Goal: Task Accomplishment & Management: Complete application form

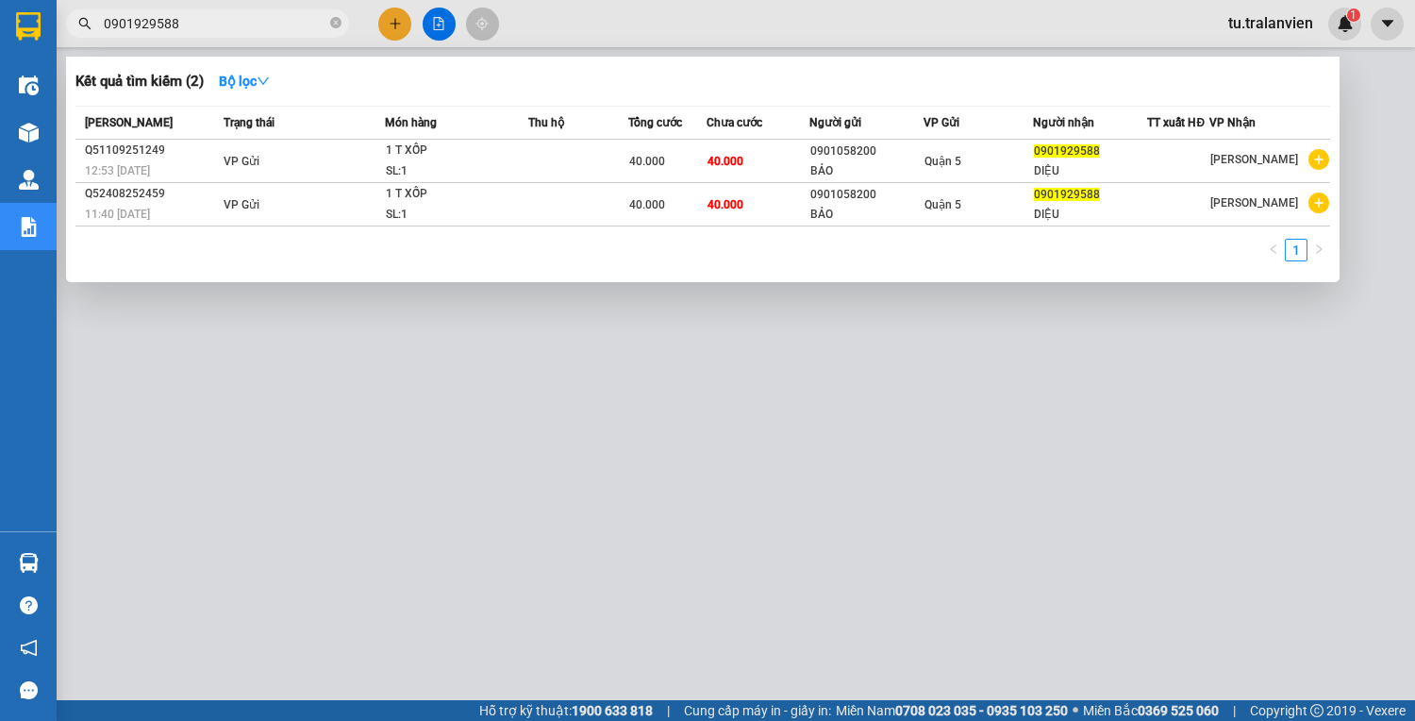
click at [170, 23] on input "0901929588" at bounding box center [215, 23] width 223 height 21
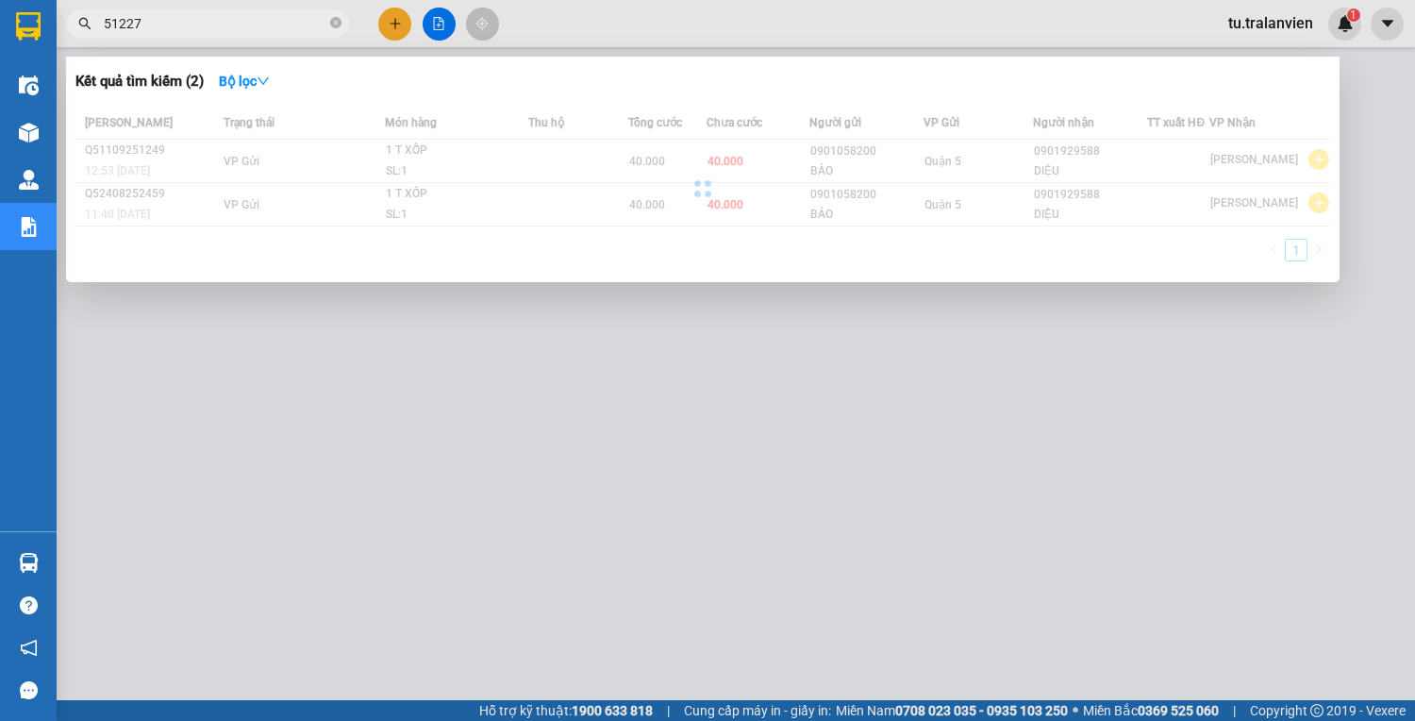
type input "51227"
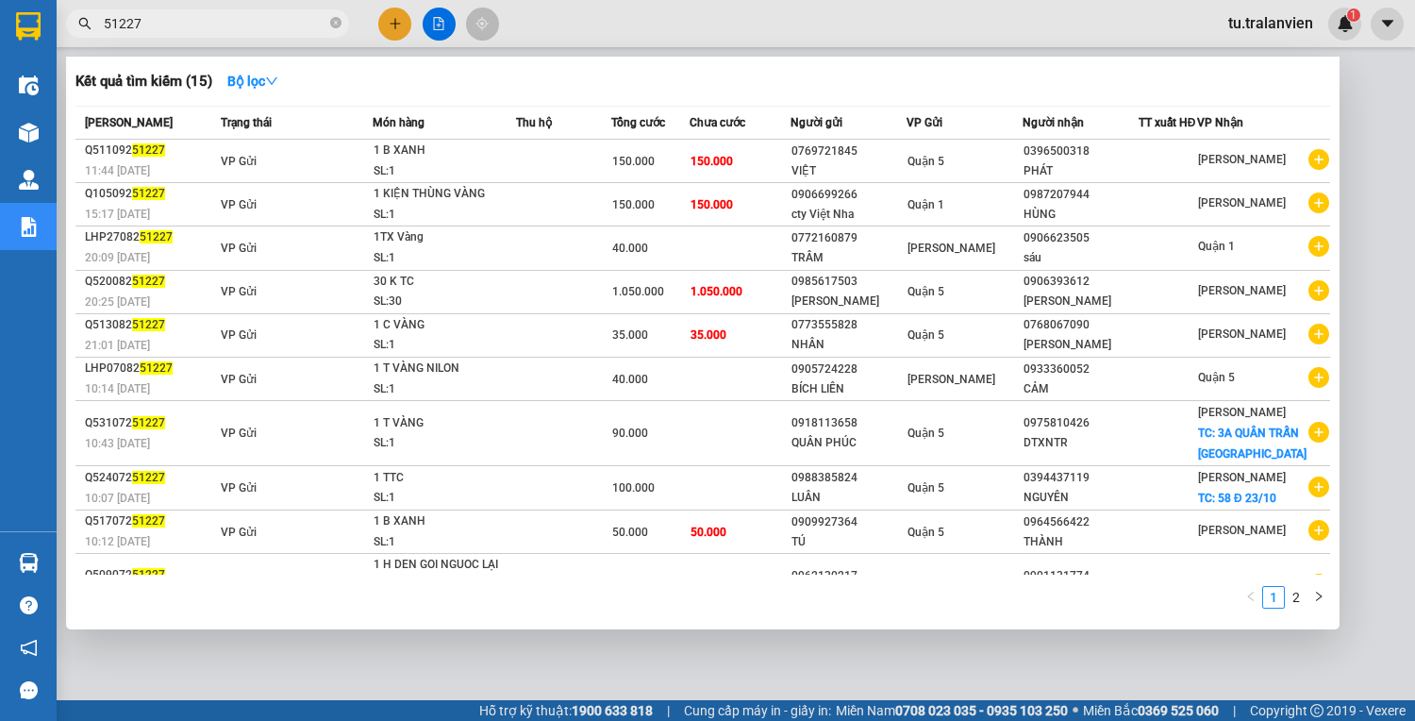
click at [396, 23] on div at bounding box center [707, 360] width 1415 height 721
click at [397, 22] on icon "plus" at bounding box center [395, 23] width 13 height 13
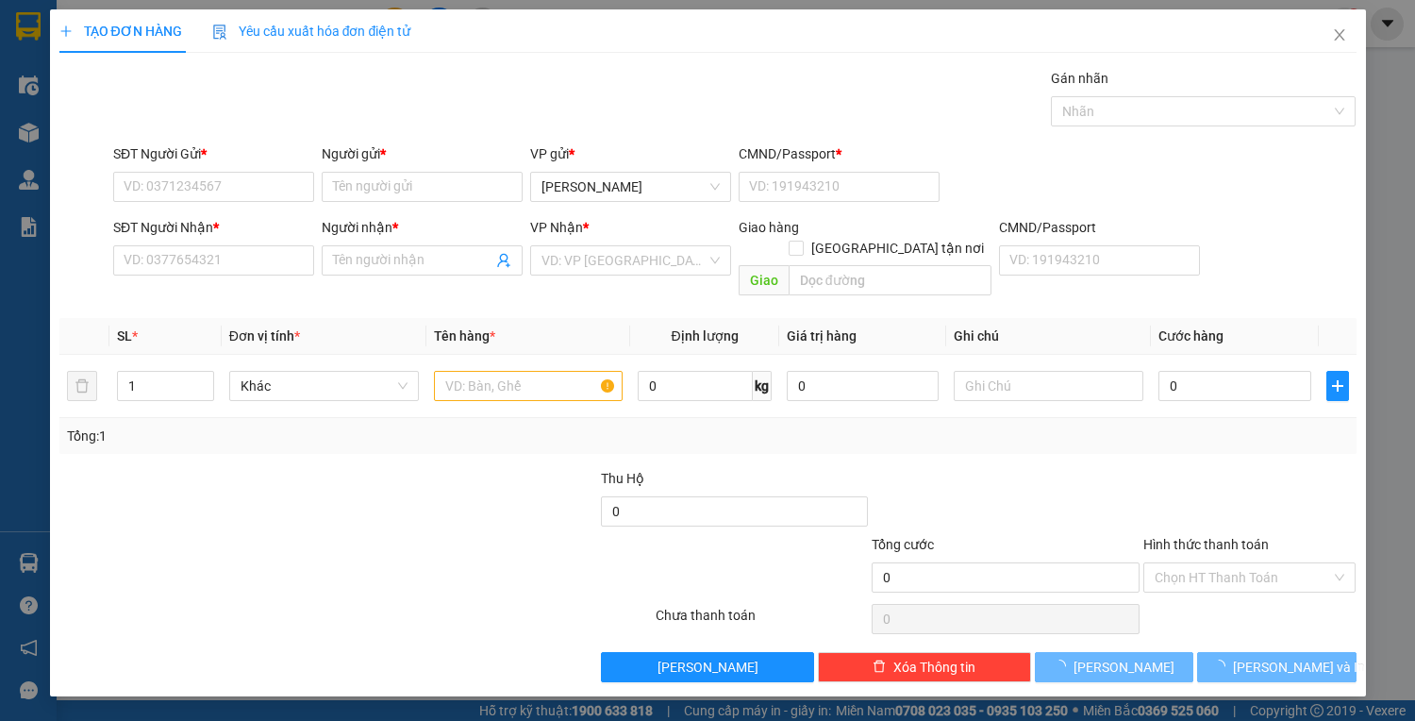
click at [397, 24] on span "Yêu cầu xuất hóa đơn điện tử" at bounding box center [311, 31] width 199 height 15
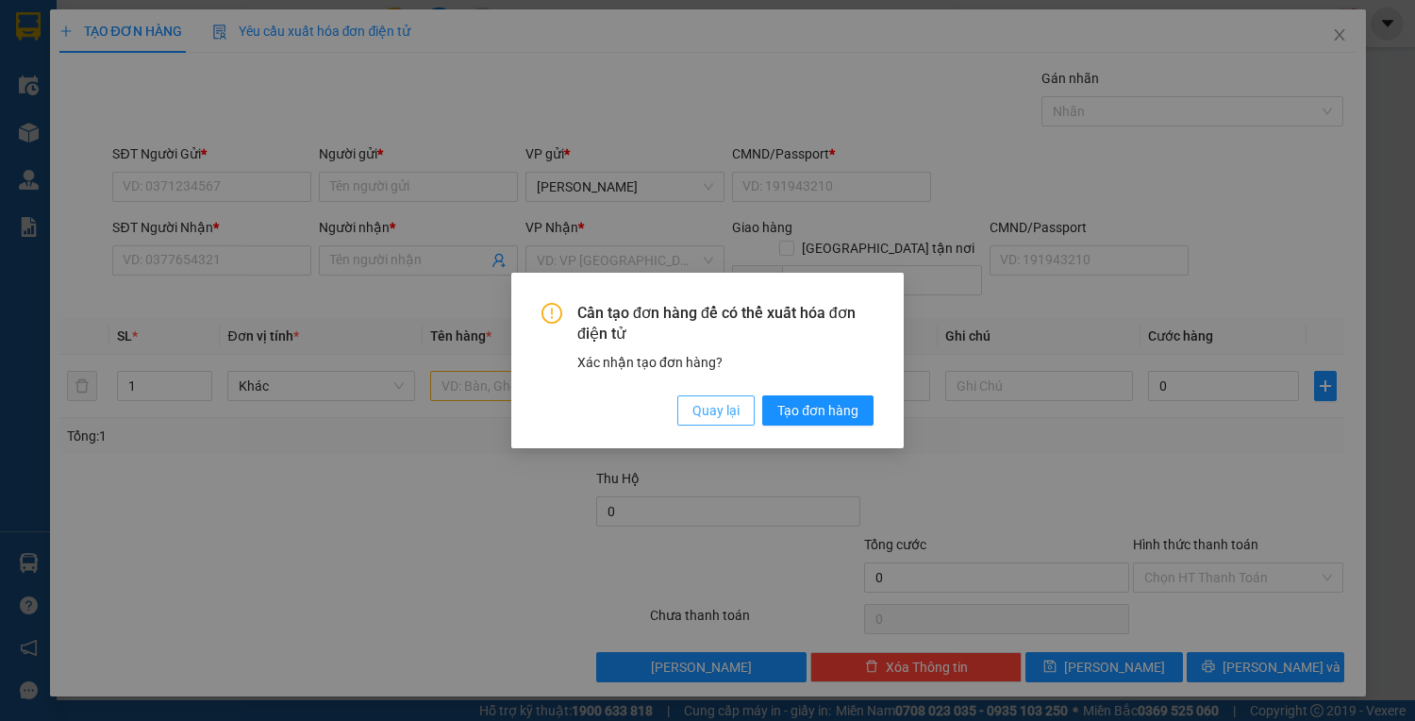
click at [744, 397] on button "Quay lại" at bounding box center [716, 410] width 77 height 30
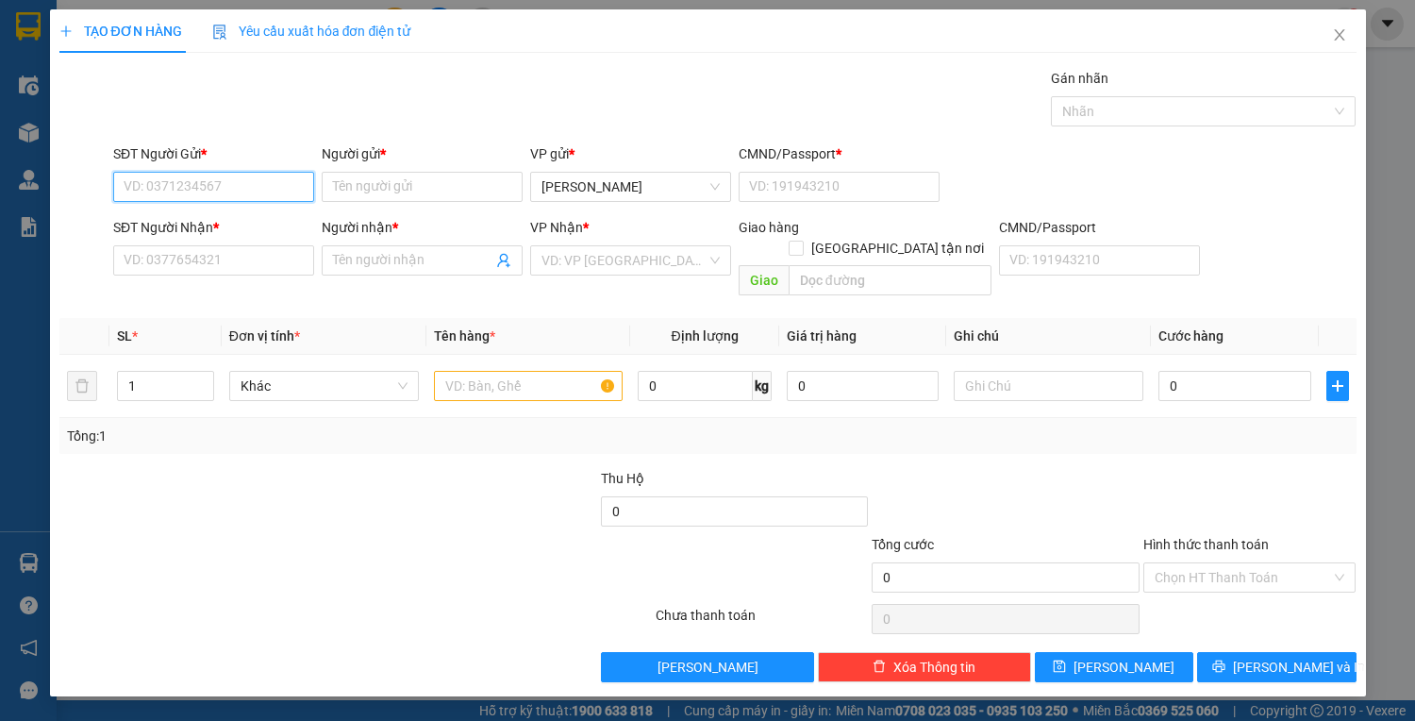
click at [195, 185] on input "SĐT Người Gửi *" at bounding box center [213, 187] width 201 height 30
type input "0774365365"
click at [265, 217] on div "0774365365 - THẮNG" at bounding box center [214, 223] width 178 height 21
type input "THẮNG"
type input "1"
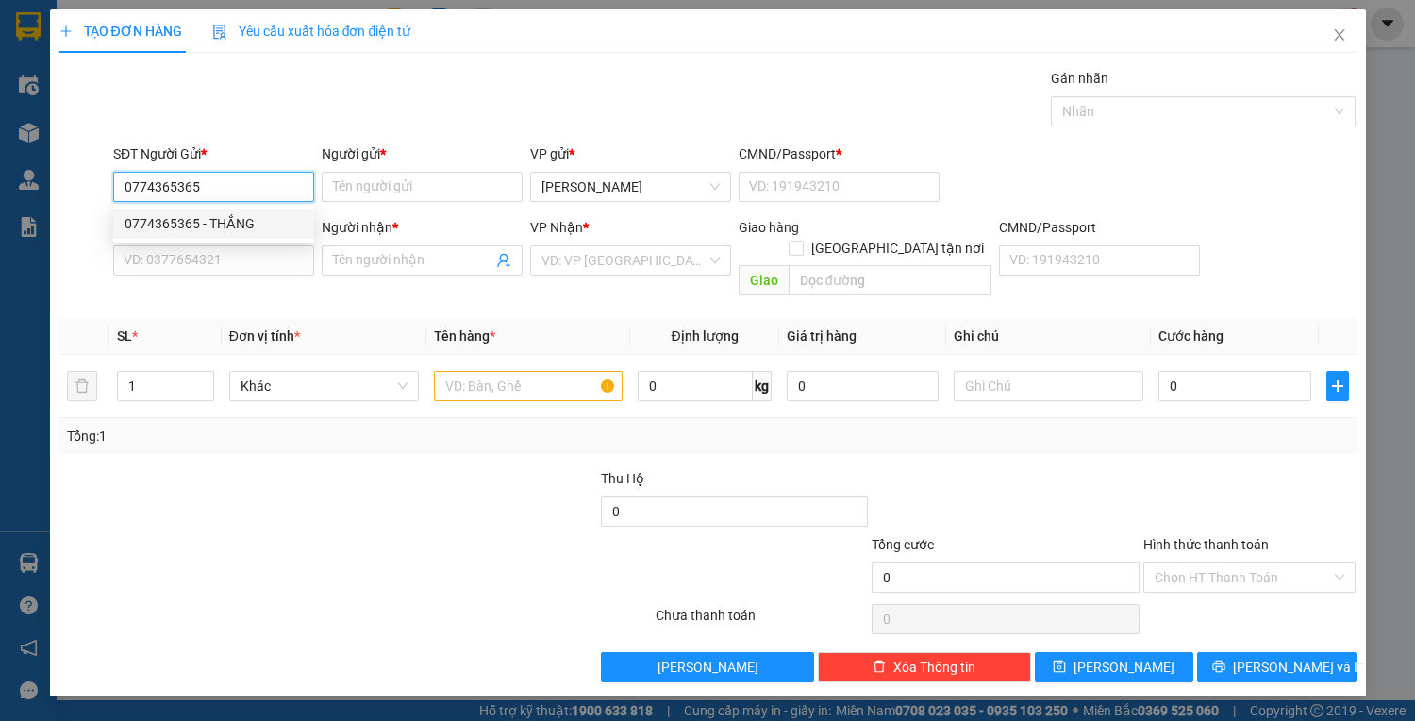
type input "0334990066"
type input "lềnh( [PERSON_NAME])"
type input "0774365365"
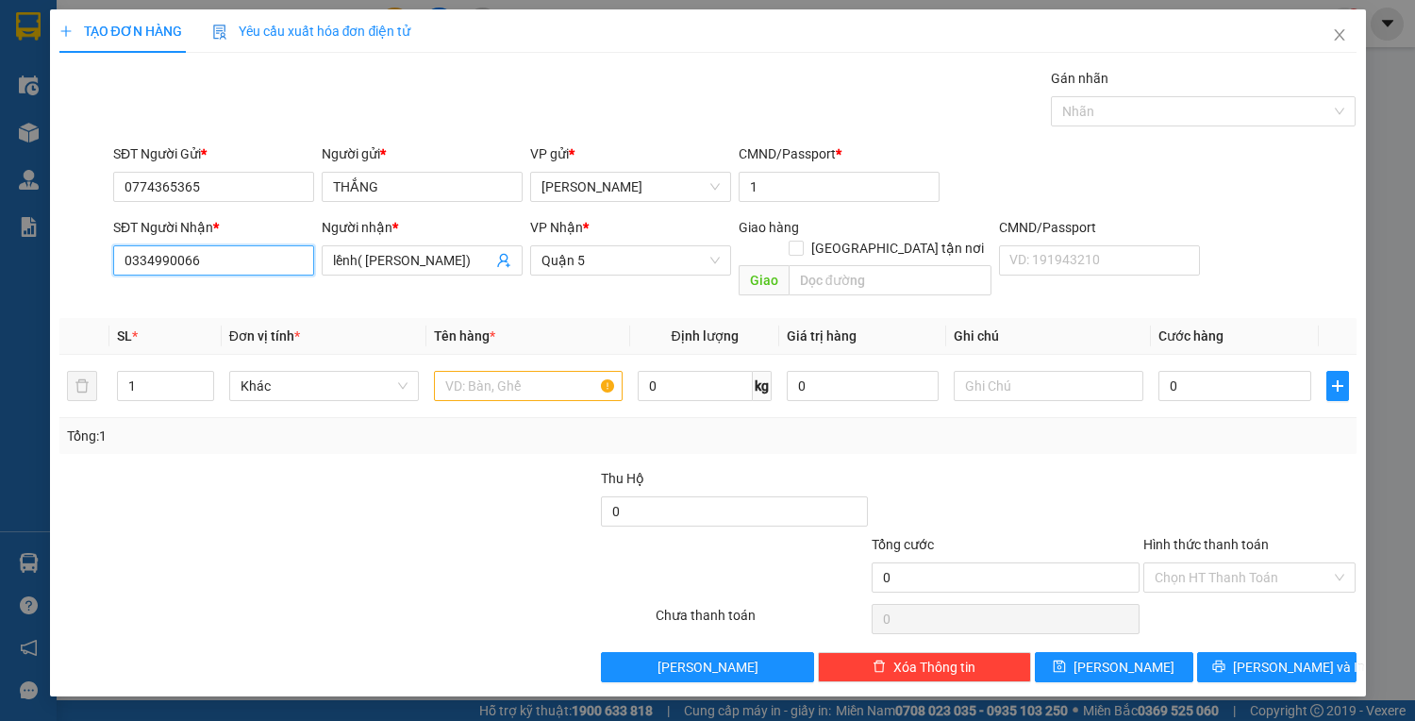
click at [265, 246] on input "0334990066" at bounding box center [213, 260] width 201 height 30
type input "0936162269"
click at [235, 295] on div "0936162269 - CTY SAO VIỆT" at bounding box center [214, 297] width 178 height 21
type input "CTY [GEOGRAPHIC_DATA]"
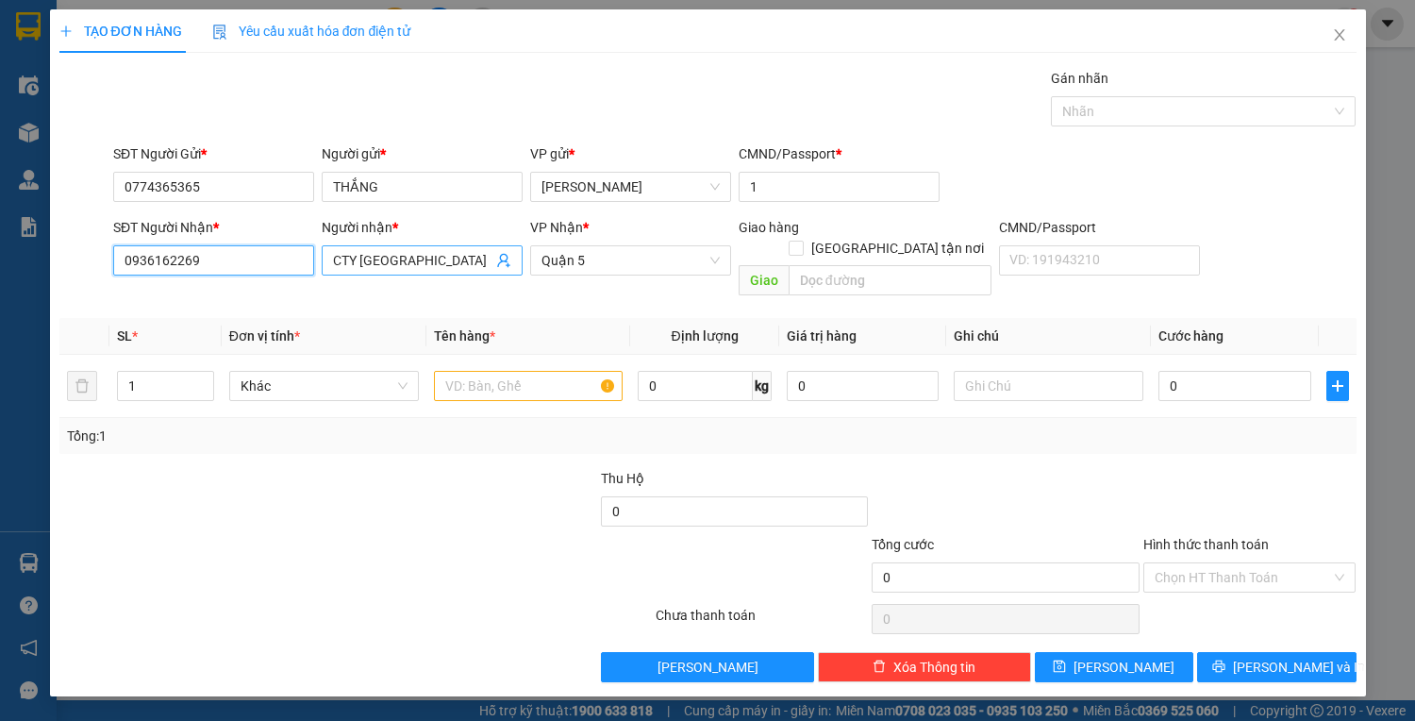
type input "0936162269"
click at [421, 266] on input "CTY [GEOGRAPHIC_DATA]" at bounding box center [412, 260] width 159 height 21
type input "e"
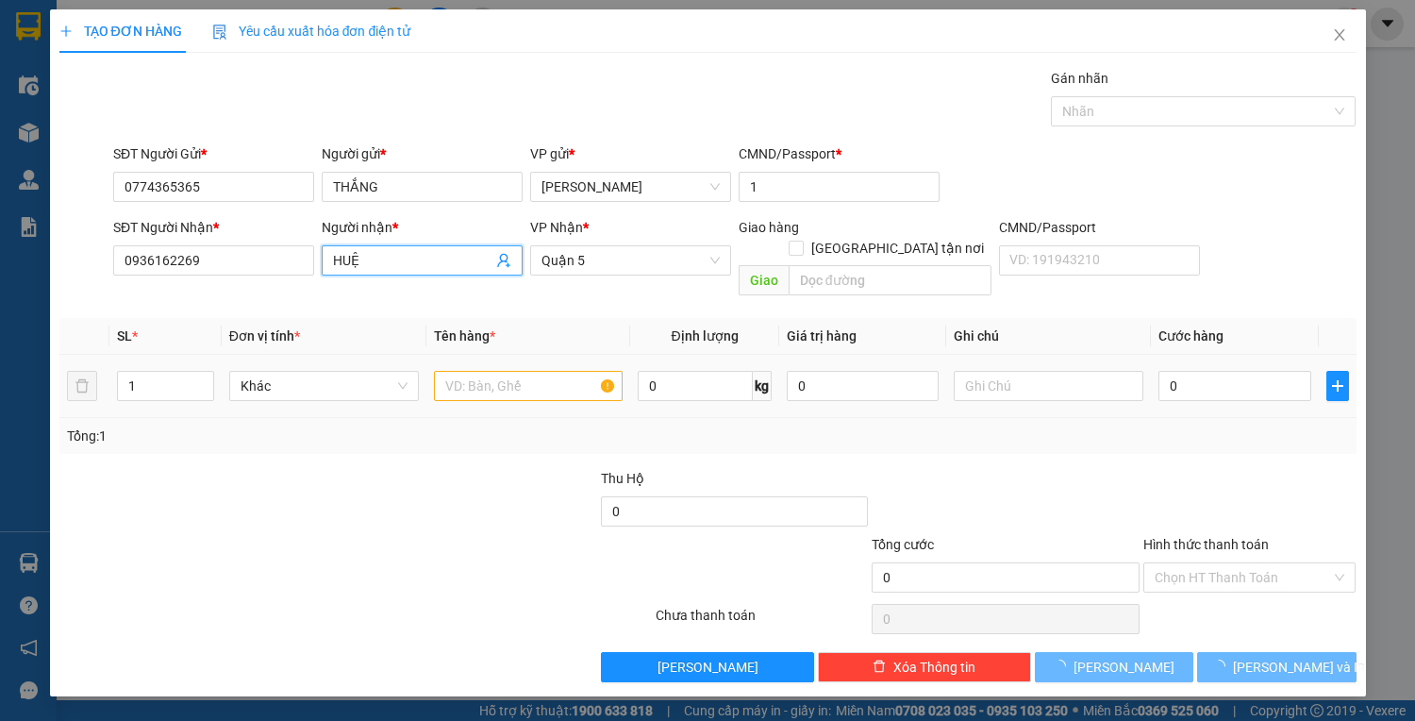
type input "HUỆ"
click at [531, 371] on input "text" at bounding box center [529, 386] width 190 height 30
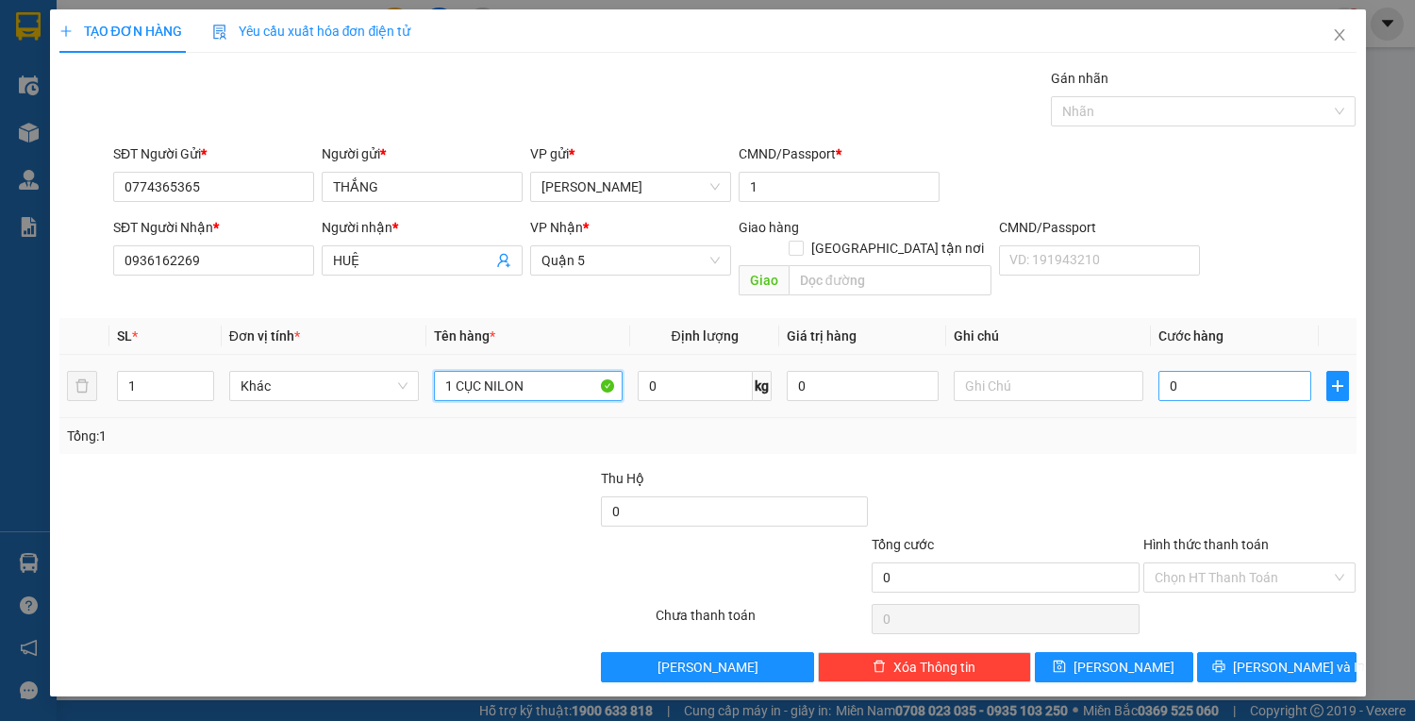
type input "1 CỤC NILON"
click at [1223, 371] on input "0" at bounding box center [1235, 386] width 152 height 30
type input "2"
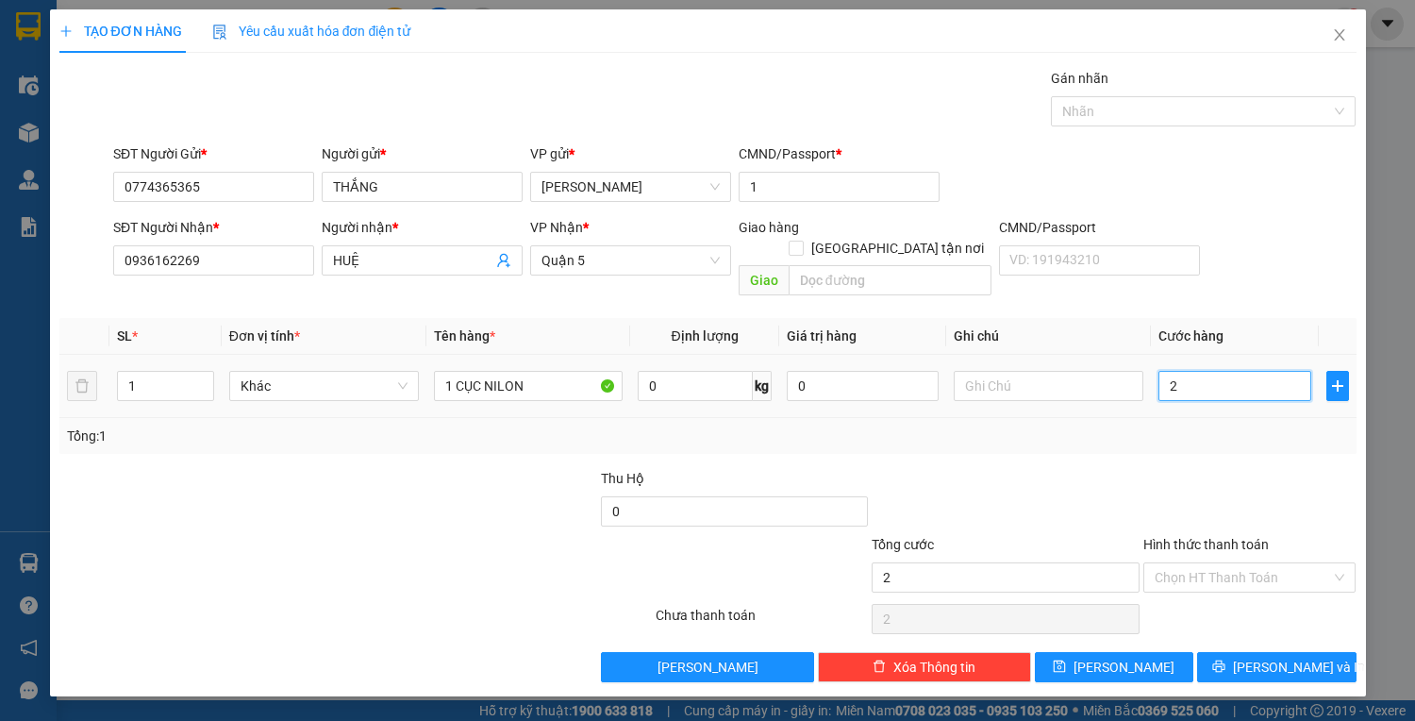
type input "25"
type input "25.000"
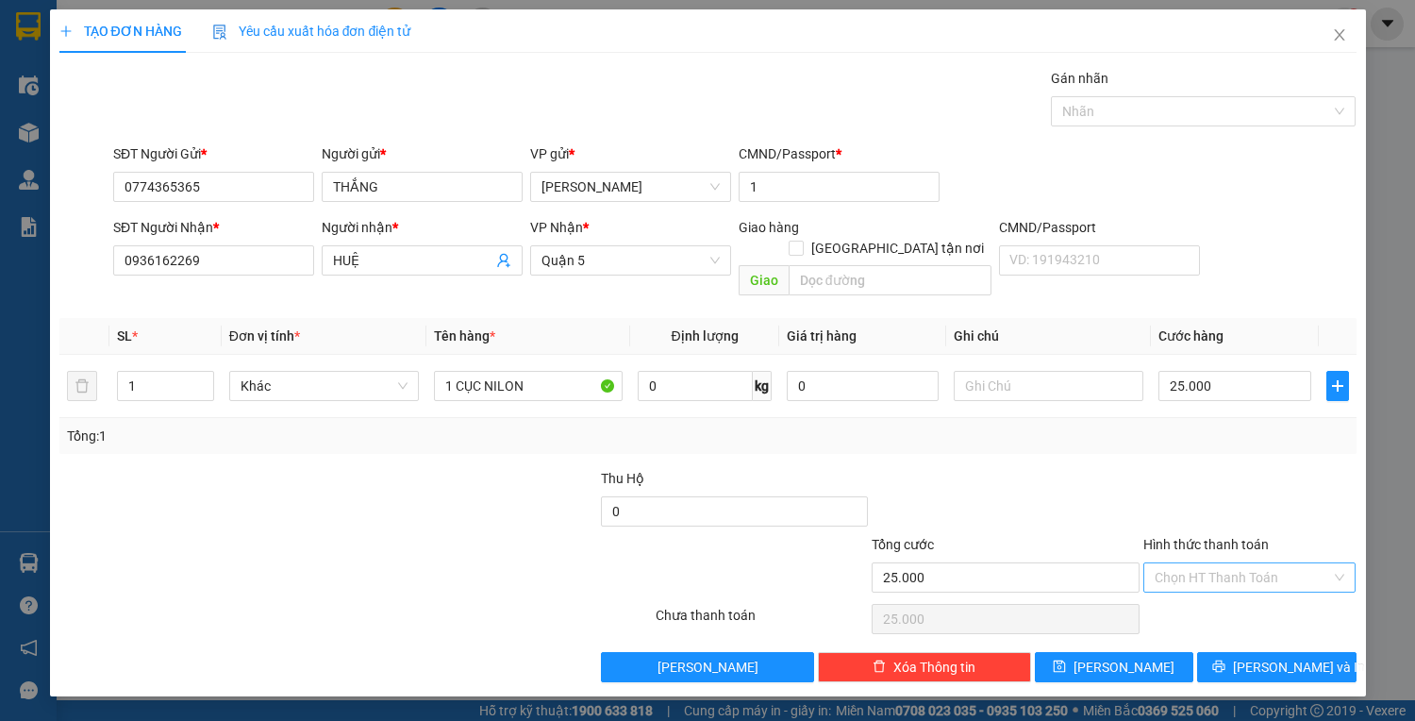
click at [1297, 563] on input "Hình thức thanh toán" at bounding box center [1243, 577] width 177 height 28
click at [1255, 599] on div "Tại văn phòng" at bounding box center [1250, 592] width 191 height 21
type input "0"
click at [1268, 657] on span "[PERSON_NAME] và In" at bounding box center [1299, 667] width 132 height 21
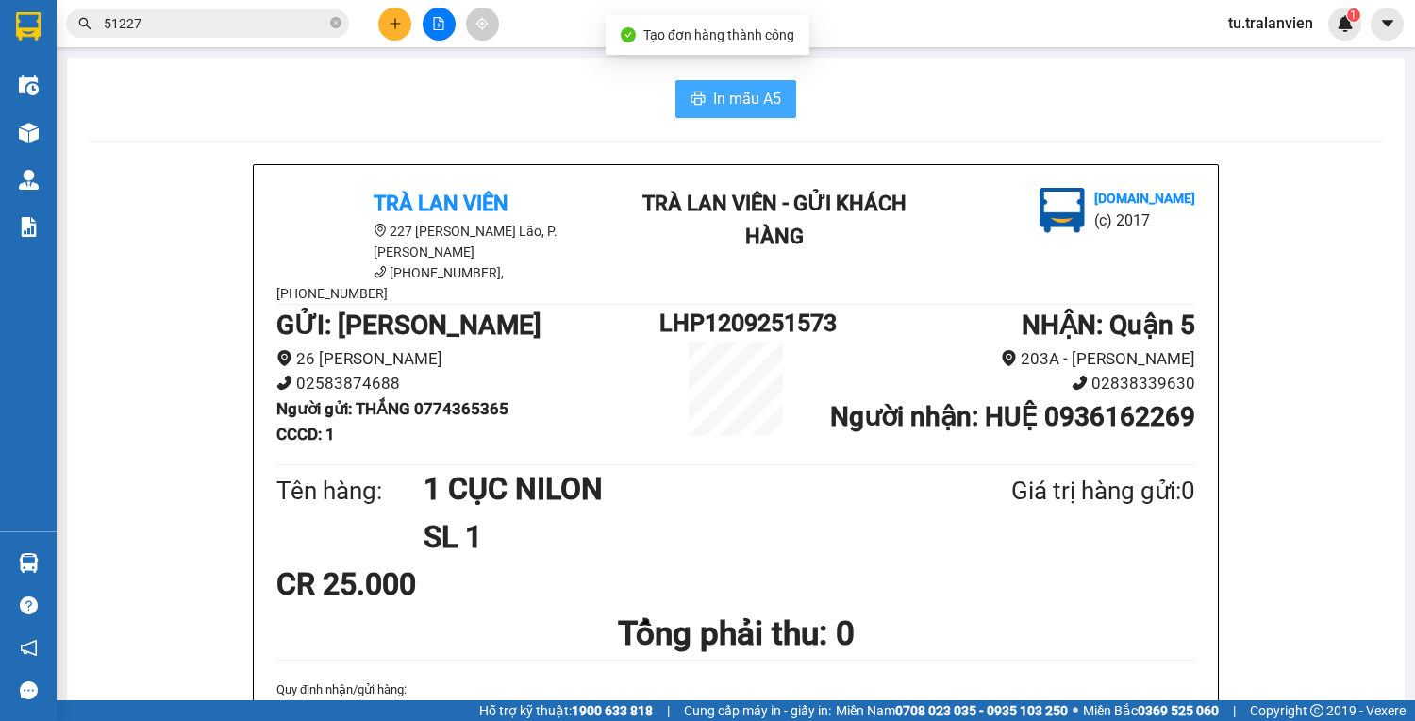
drag, startPoint x: 806, startPoint y: 116, endPoint x: 783, endPoint y: 106, distance: 24.9
click at [804, 114] on div "In mẫu A5" at bounding box center [736, 99] width 1293 height 38
click at [783, 106] on button "In mẫu A5" at bounding box center [736, 99] width 121 height 38
